Goal: Use online tool/utility: Utilize a website feature to perform a specific function

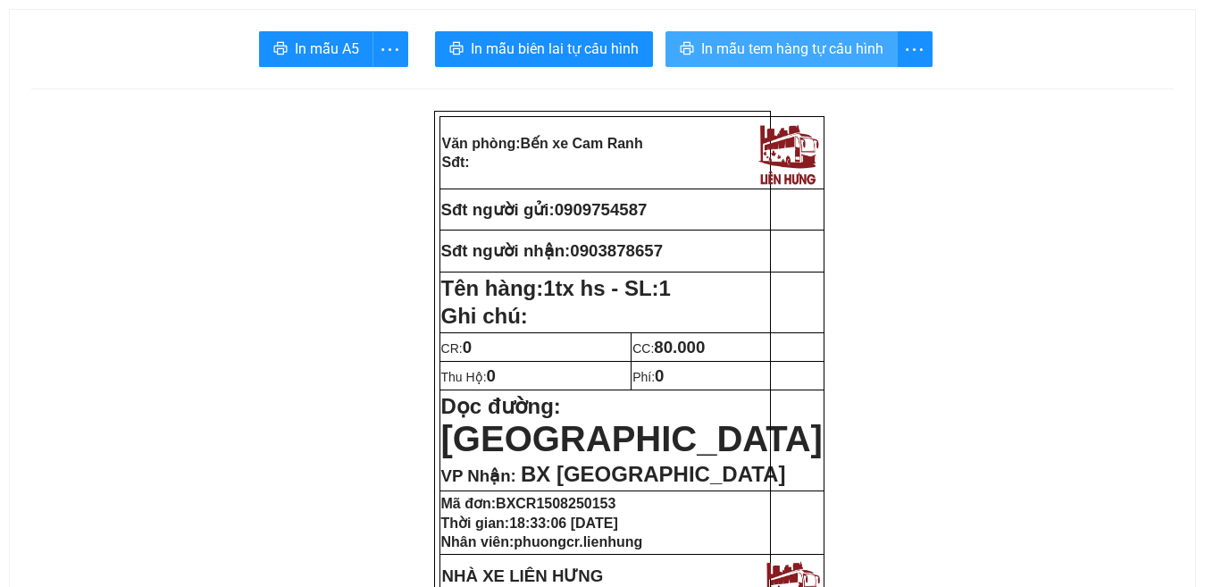
click at [764, 43] on span "In mẫu tem hàng tự cấu hình" at bounding box center [792, 49] width 182 height 22
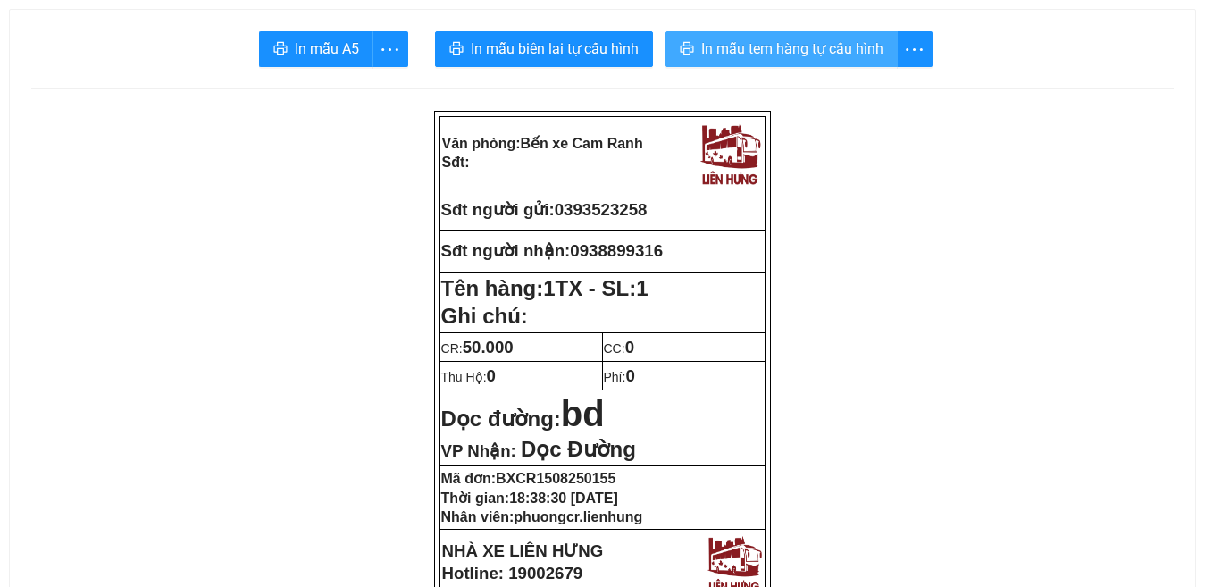
click at [784, 44] on span "In mẫu tem hàng tự cấu hình" at bounding box center [792, 49] width 182 height 22
click at [814, 52] on span "In mẫu tem hàng tự cấu hình" at bounding box center [792, 49] width 182 height 22
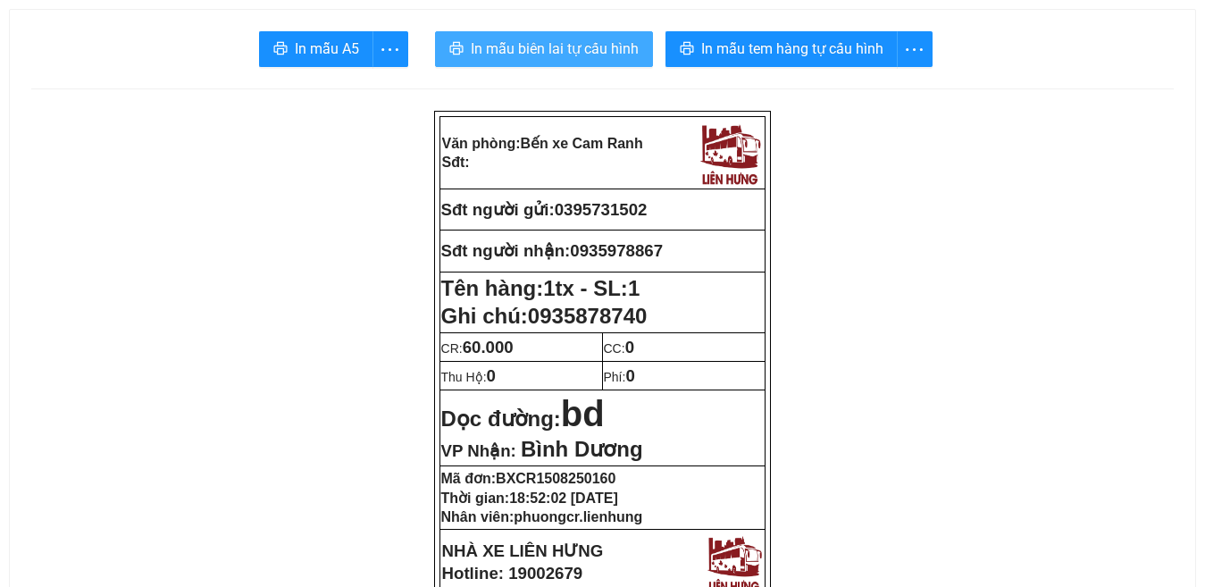
click at [549, 46] on span "In mẫu biên lai tự cấu hình" at bounding box center [555, 49] width 168 height 22
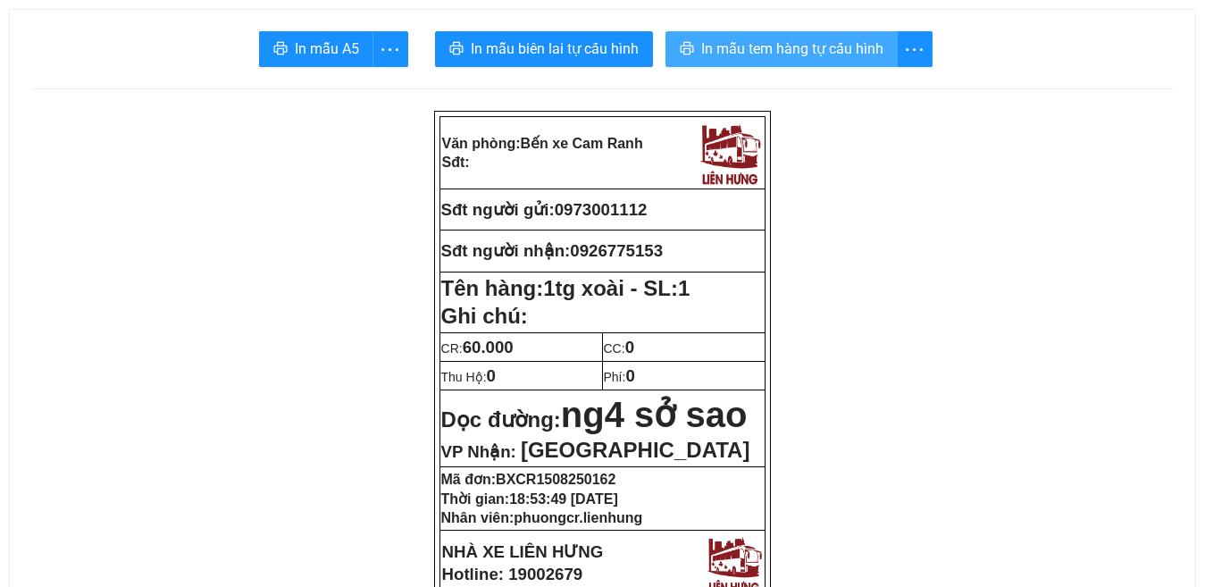
click at [800, 46] on span "In mẫu tem hàng tự cấu hình" at bounding box center [792, 49] width 182 height 22
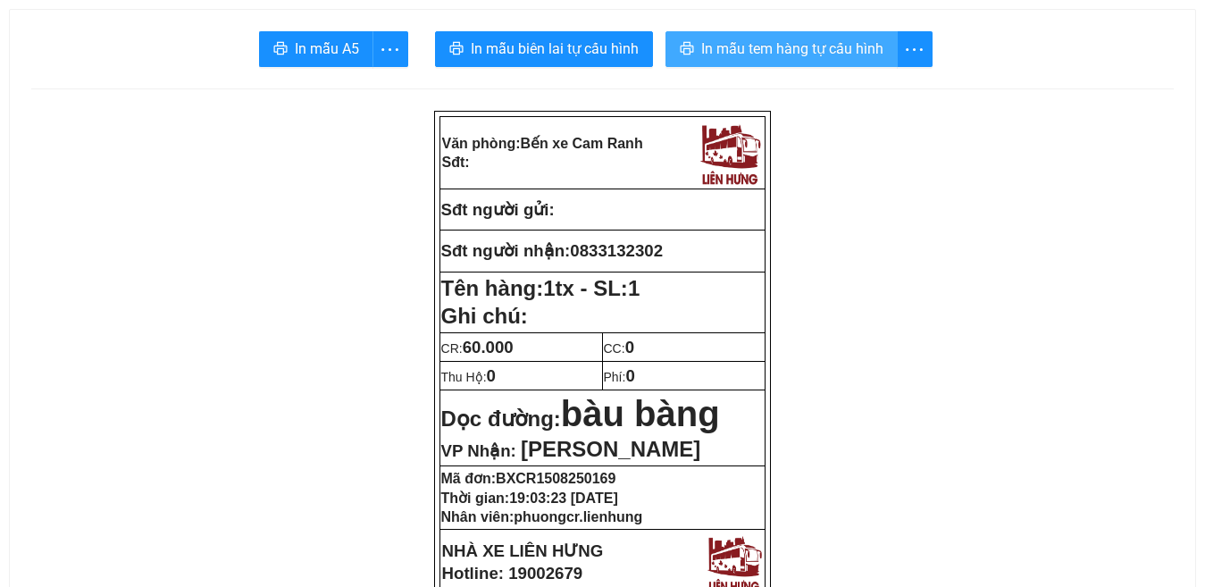
drag, startPoint x: 795, startPoint y: 54, endPoint x: 935, endPoint y: 136, distance: 161.8
click at [795, 53] on span "In mẫu tem hàng tự cấu hình" at bounding box center [792, 49] width 182 height 22
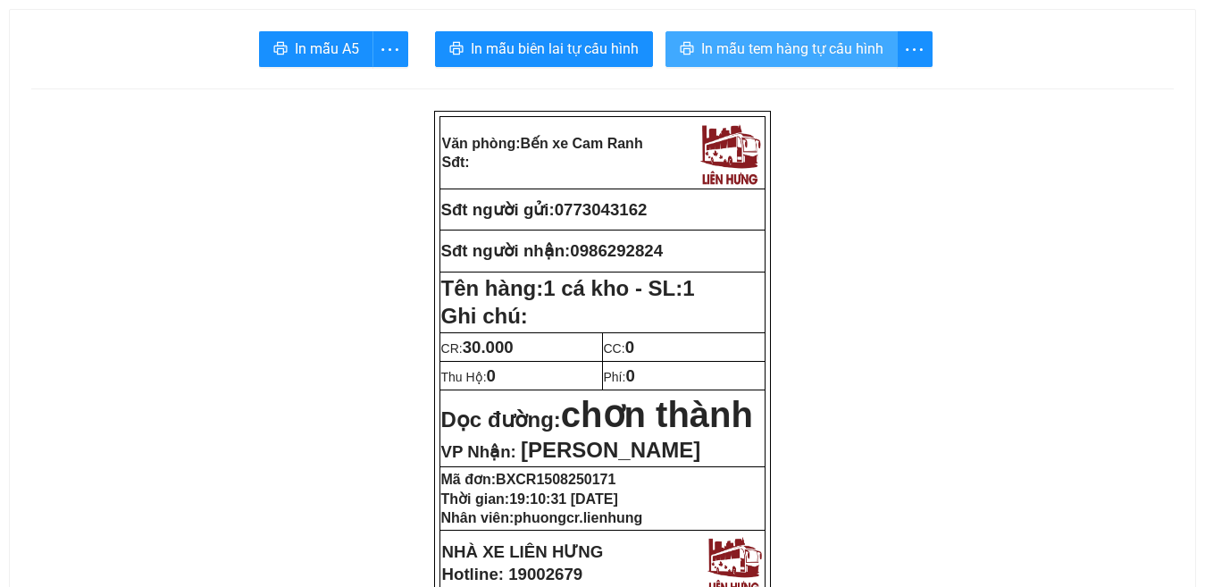
click at [808, 48] on span "In mẫu tem hàng tự cấu hình" at bounding box center [792, 49] width 182 height 22
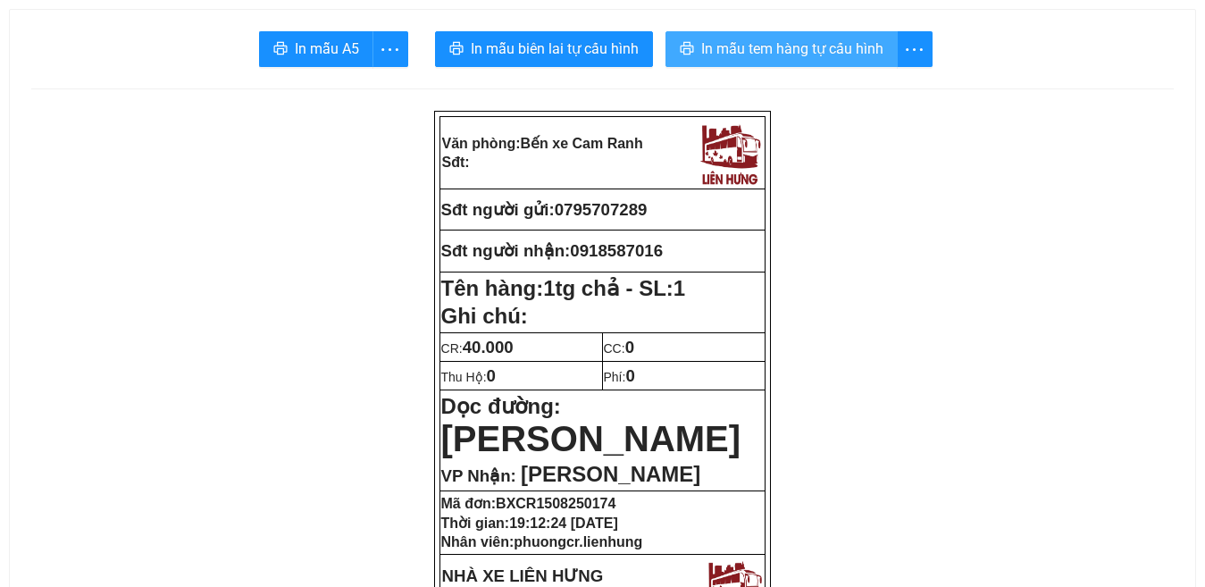
click at [802, 56] on span "In mẫu tem hàng tự cấu hình" at bounding box center [792, 49] width 182 height 22
click at [816, 55] on span "In mẫu tem hàng tự cấu hình" at bounding box center [792, 49] width 182 height 22
